Goal: Task Accomplishment & Management: Manage account settings

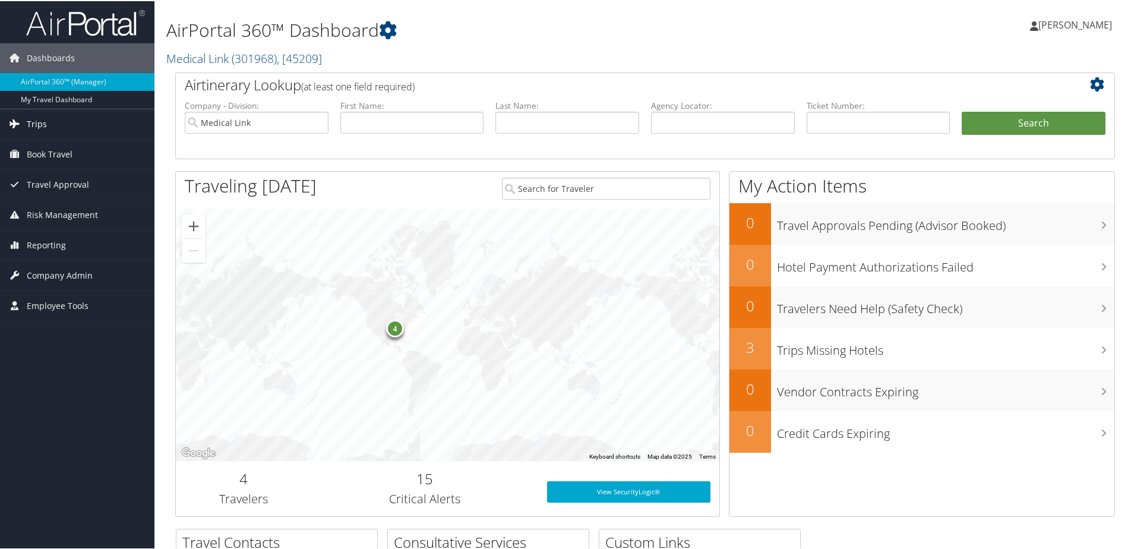
click at [55, 125] on link "Trips" at bounding box center [77, 123] width 154 height 30
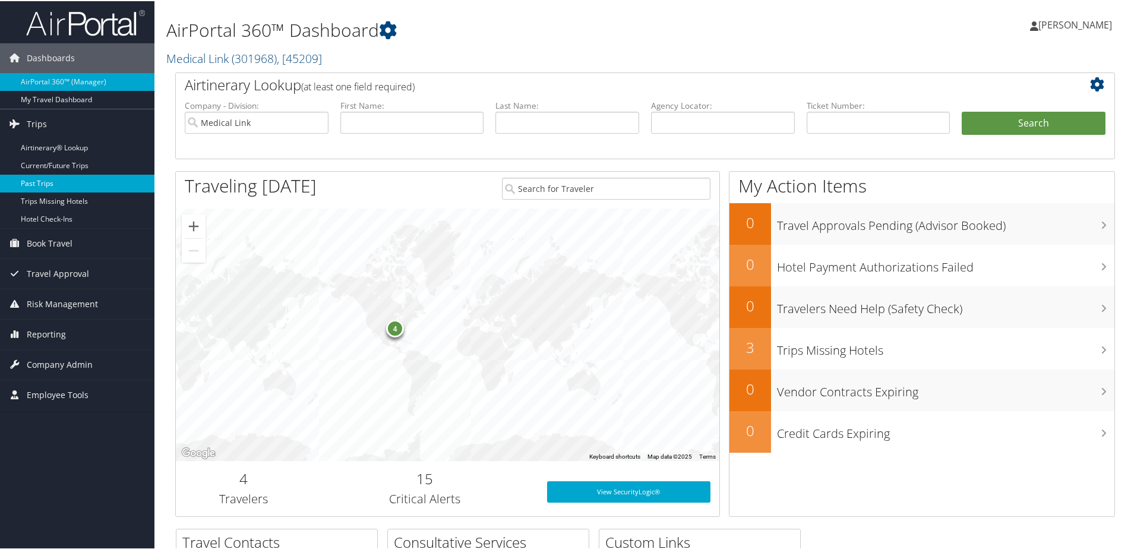
click at [35, 176] on link "Past Trips" at bounding box center [77, 182] width 154 height 18
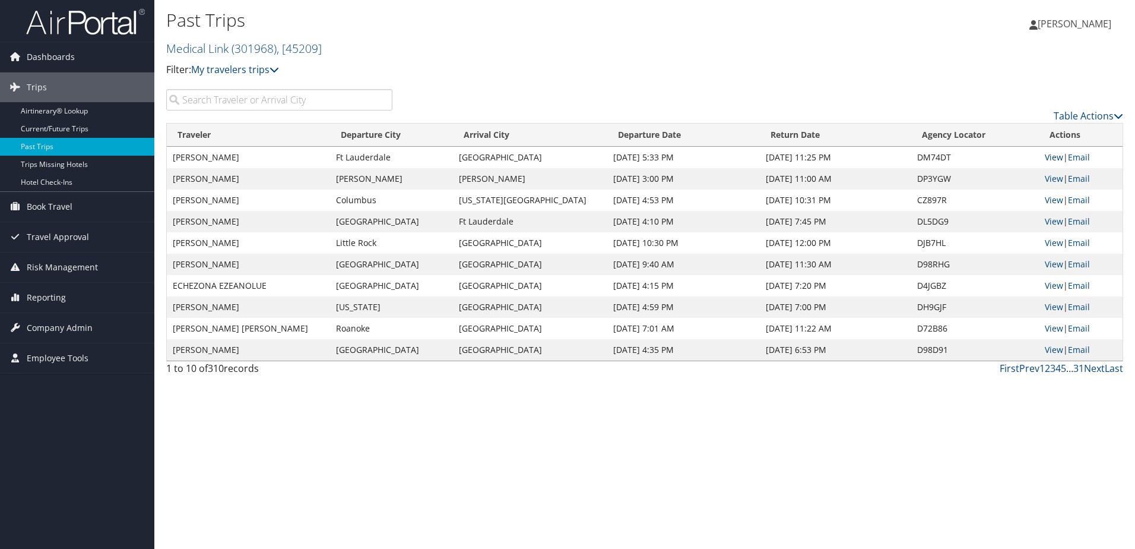
click at [1049, 156] on link "View" at bounding box center [1054, 156] width 18 height 11
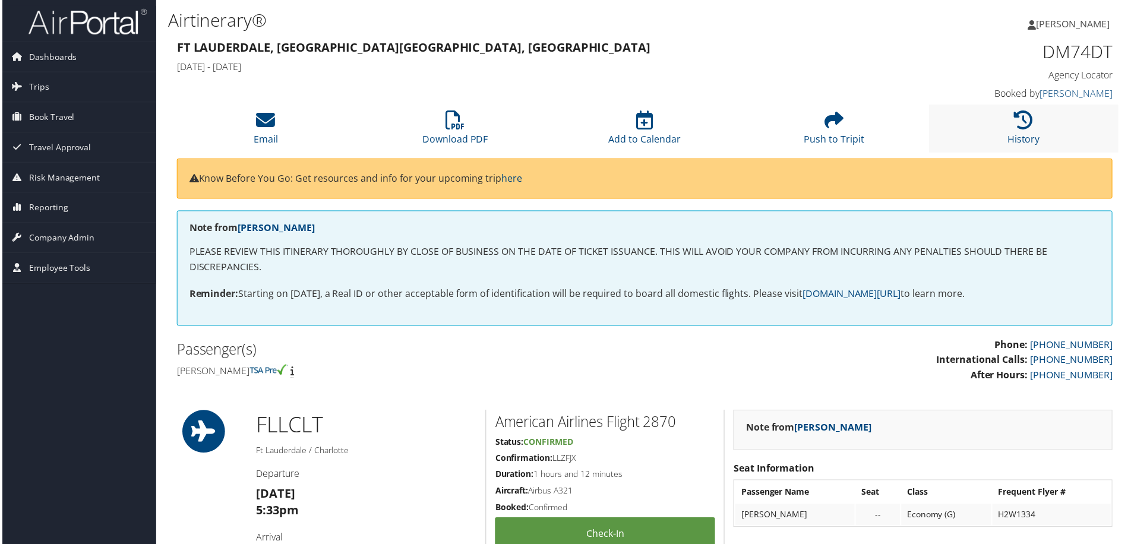
click at [1031, 131] on li "History" at bounding box center [1025, 129] width 190 height 48
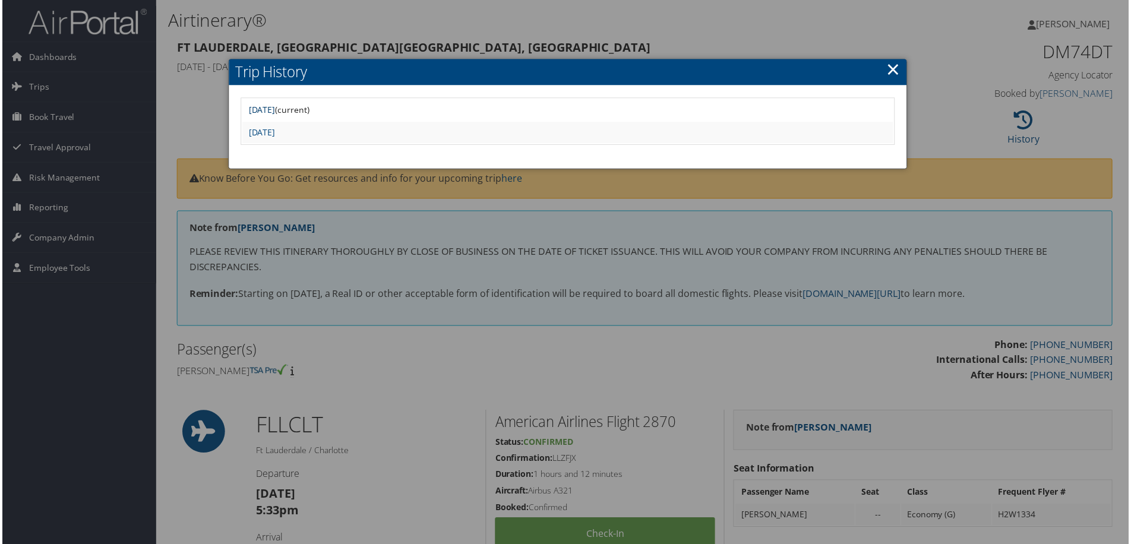
click at [274, 110] on link "[DATE]" at bounding box center [260, 110] width 27 height 11
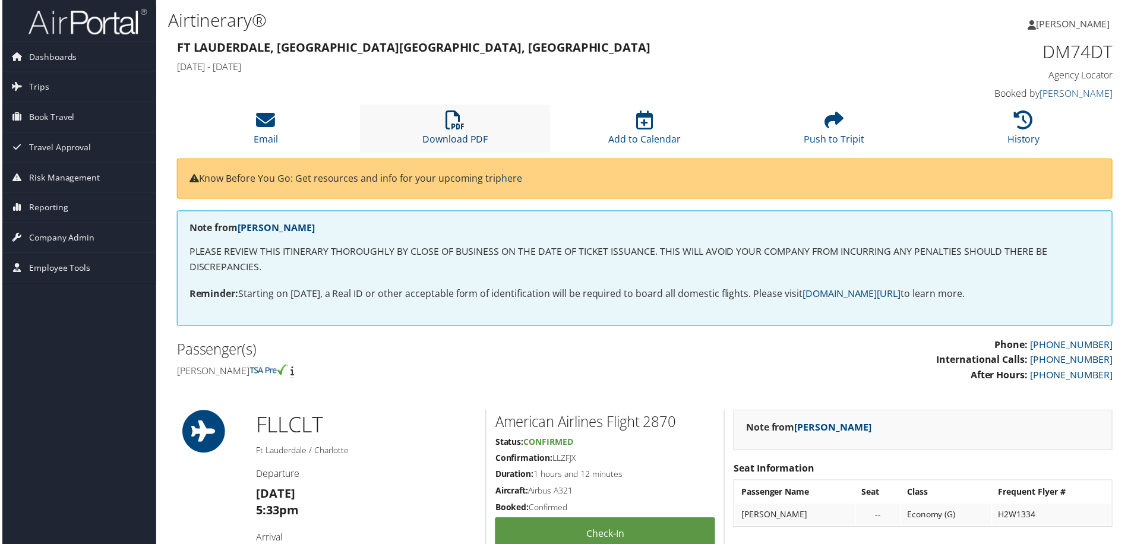
click at [453, 115] on icon at bounding box center [454, 120] width 19 height 19
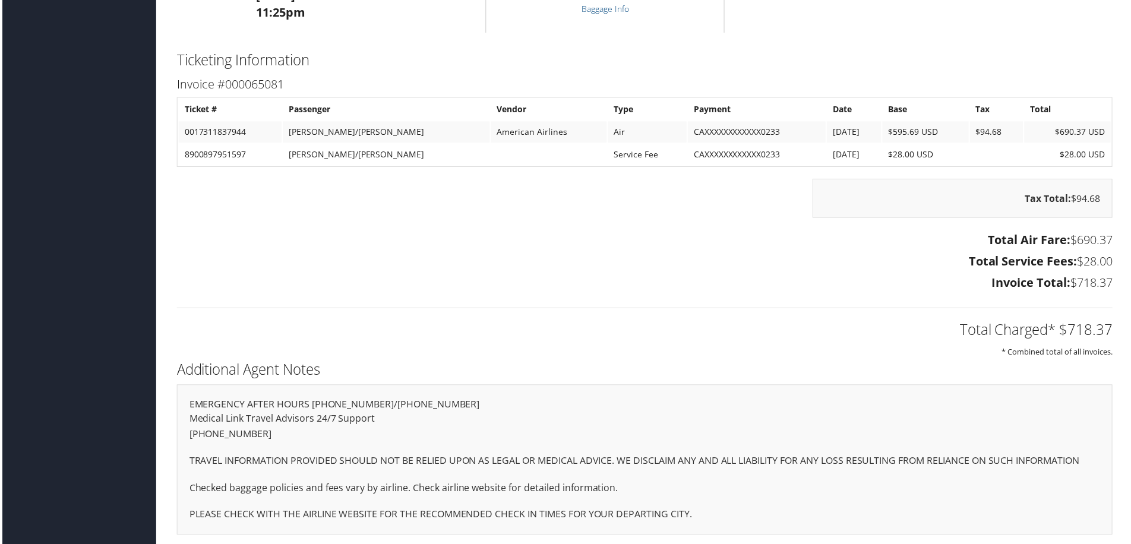
scroll to position [1424, 0]
